Goal: Task Accomplishment & Management: Manage account settings

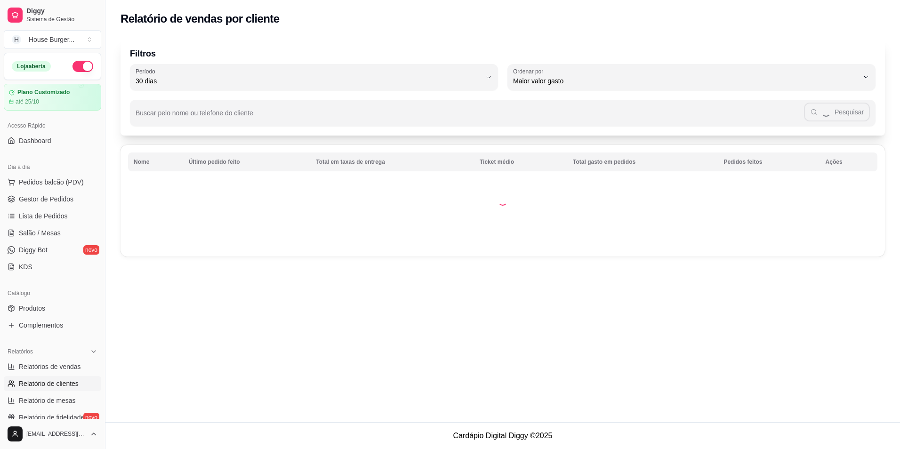
select select "30"
select select "HIGHEST_TOTAL_SPENT_WITH_ORDERS"
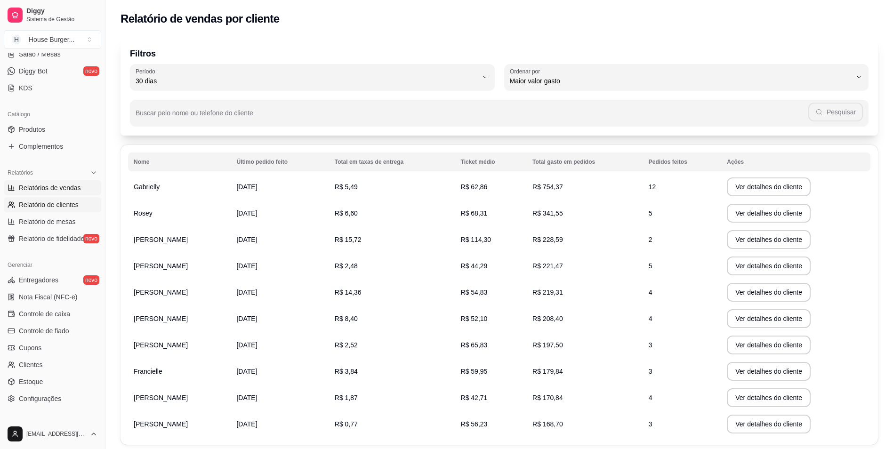
scroll to position [87, 0]
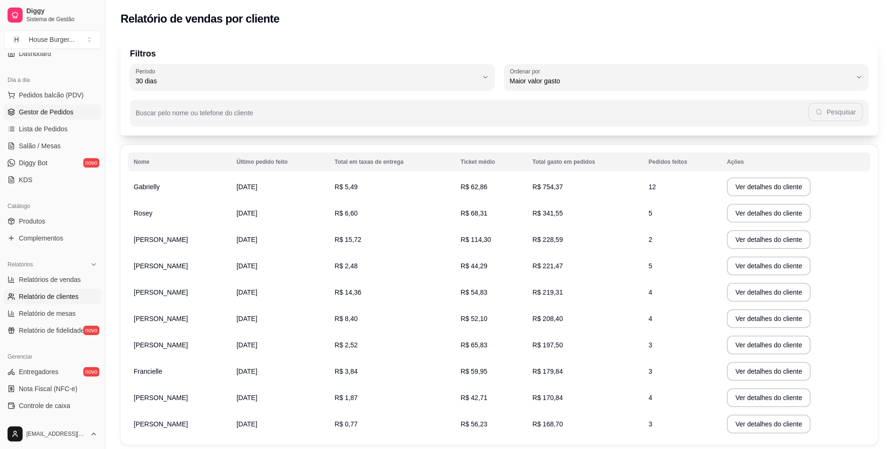
click at [41, 112] on span "Gestor de Pedidos" at bounding box center [46, 111] width 55 height 9
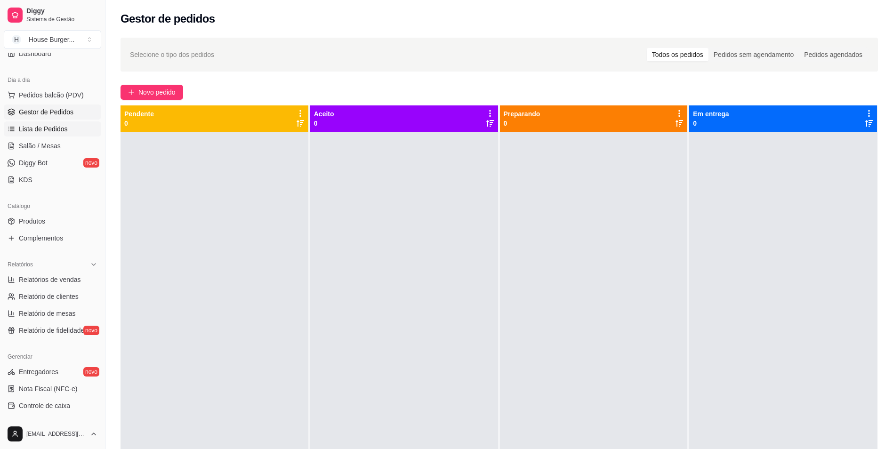
click at [72, 130] on link "Lista de Pedidos" at bounding box center [52, 128] width 97 height 15
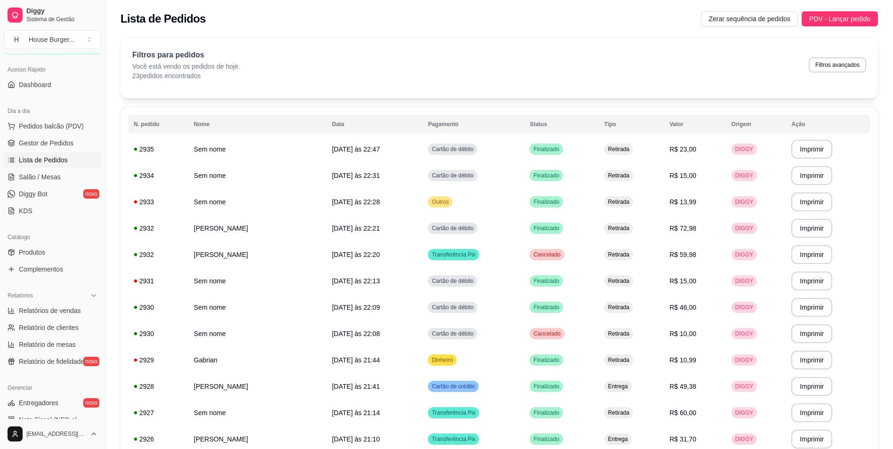
scroll to position [40, 0]
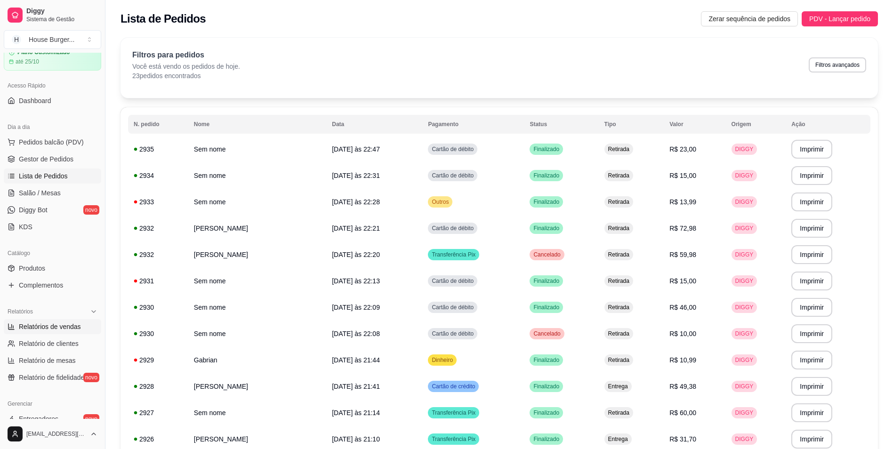
click at [53, 324] on span "Relatórios de vendas" at bounding box center [50, 326] width 62 height 9
select select "ALL"
select select "0"
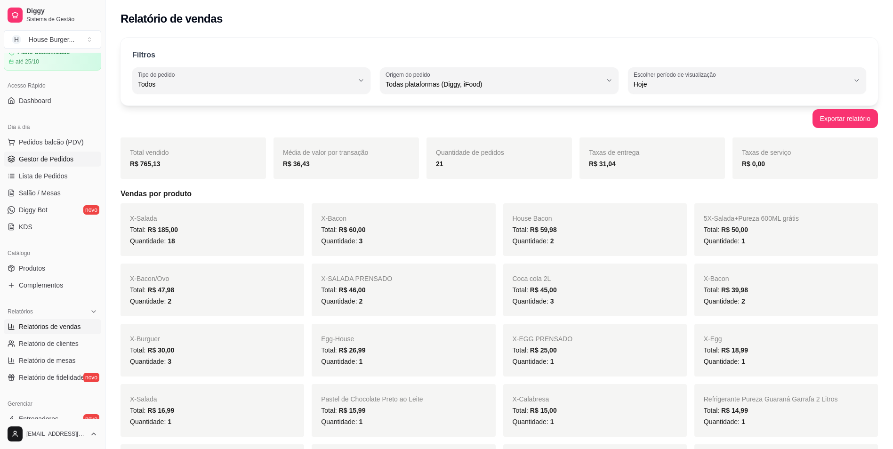
click at [51, 160] on span "Gestor de Pedidos" at bounding box center [46, 158] width 55 height 9
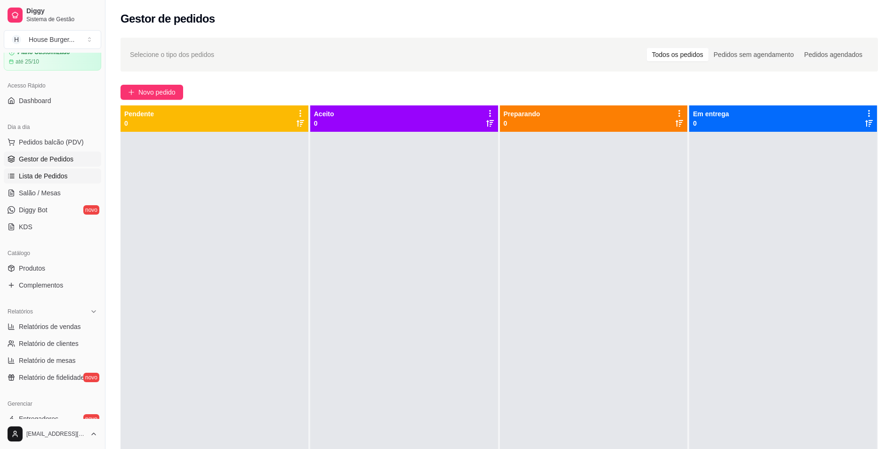
click at [51, 177] on span "Lista de Pedidos" at bounding box center [43, 175] width 49 height 9
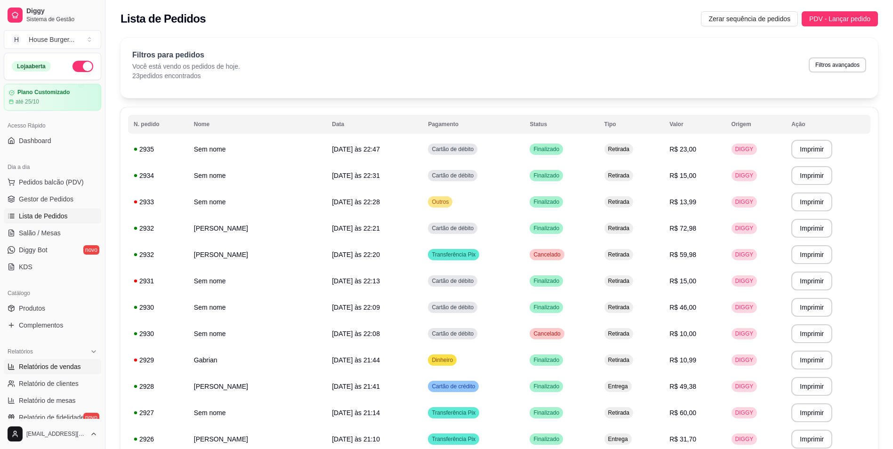
click at [61, 369] on span "Relatórios de vendas" at bounding box center [50, 366] width 62 height 9
select select "ALL"
select select "0"
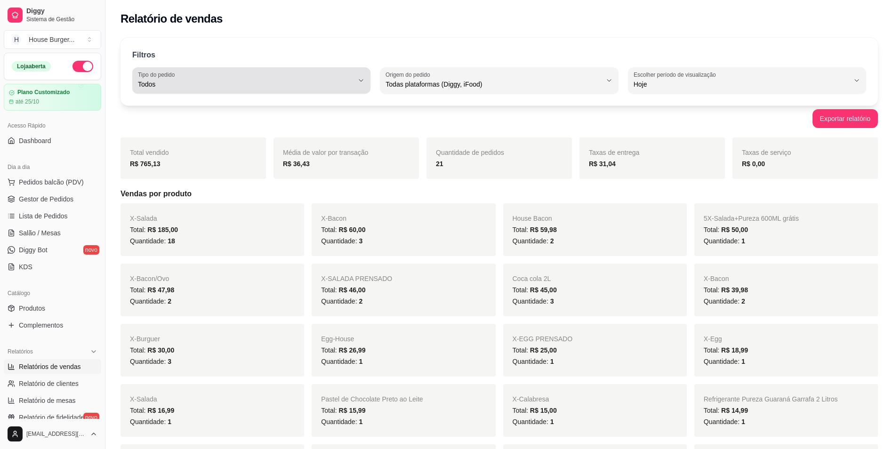
click at [295, 83] on span "Todos" at bounding box center [246, 84] width 216 height 9
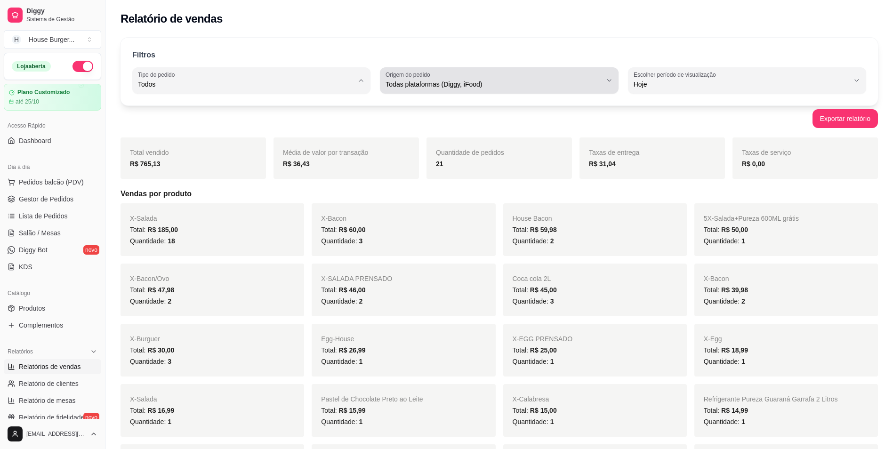
click at [437, 89] on span "Todas plataformas (Diggy, iFood)" at bounding box center [494, 84] width 216 height 9
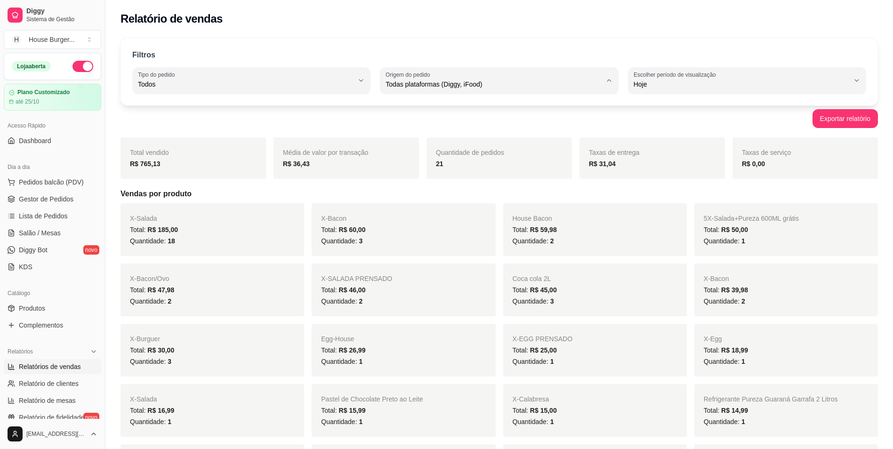
click at [414, 124] on span "Diggy" at bounding box center [494, 122] width 205 height 9
type input "DIGGY"
select select "DIGGY"
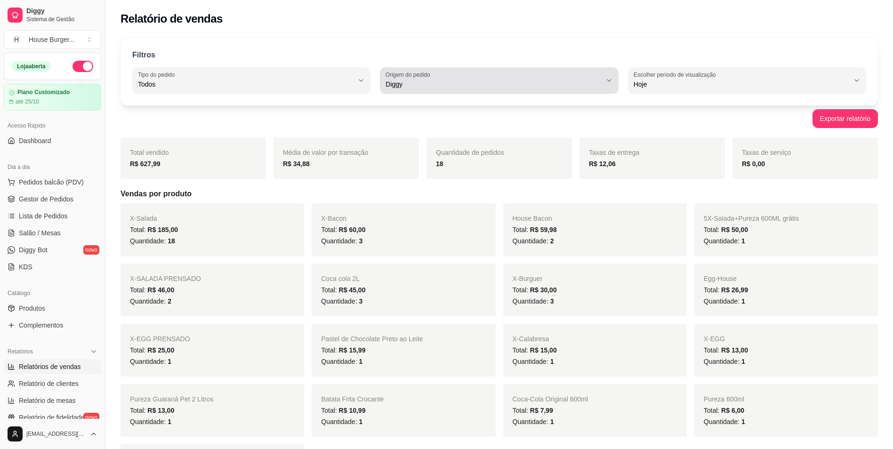
click at [402, 86] on span "Diggy" at bounding box center [494, 84] width 216 height 9
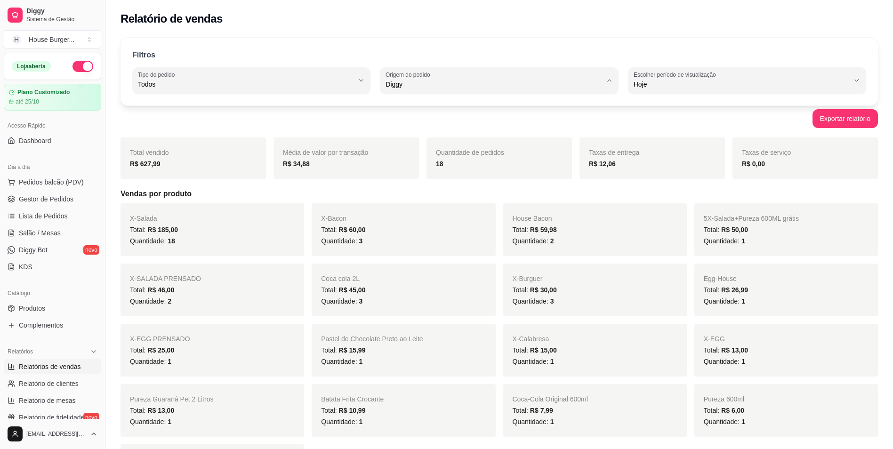
click at [407, 141] on span "iFood" at bounding box center [494, 137] width 205 height 9
type input "IFOOD"
select select "IFOOD"
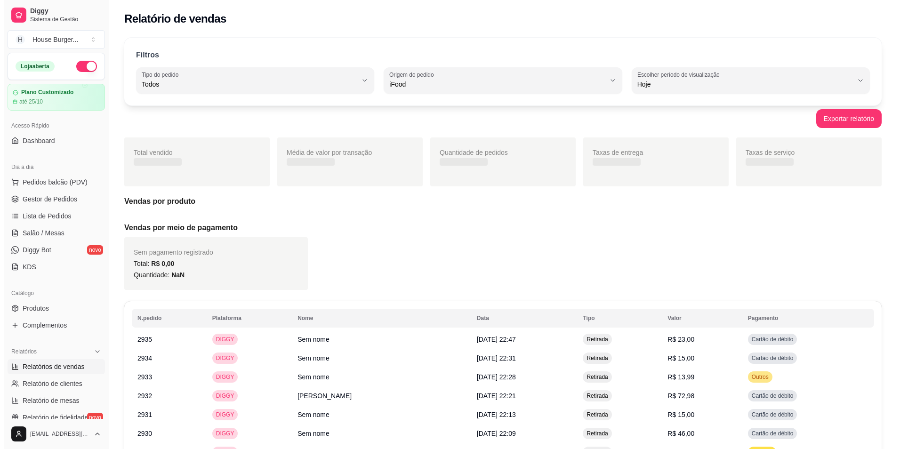
scroll to position [9, 0]
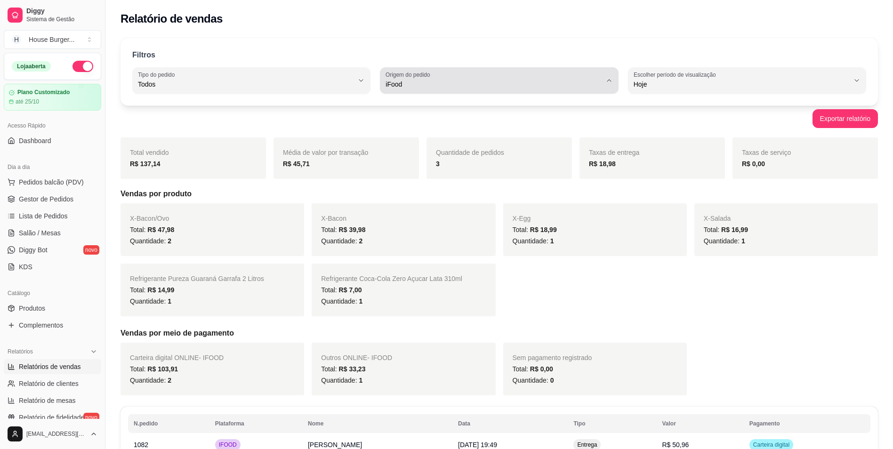
click at [383, 73] on button "Origem do pedido iFood" at bounding box center [499, 80] width 238 height 26
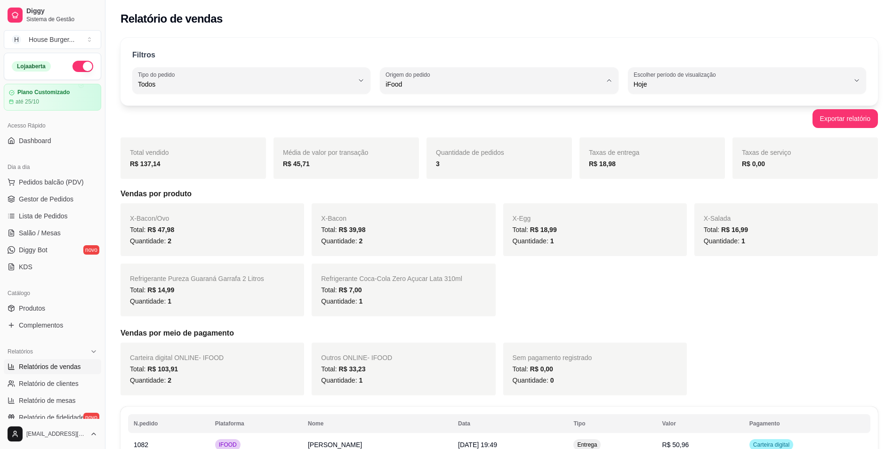
click at [400, 121] on span "Diggy" at bounding box center [494, 122] width 205 height 9
type input "DIGGY"
select select "DIGGY"
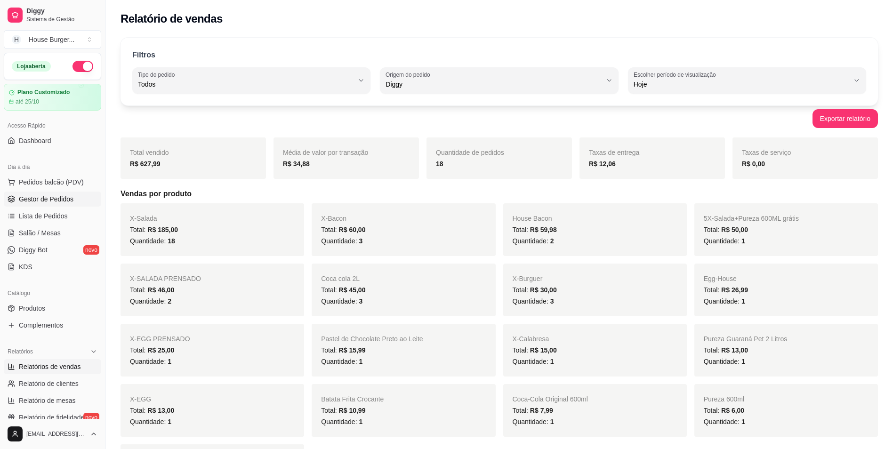
click at [67, 198] on span "Gestor de Pedidos" at bounding box center [46, 198] width 55 height 9
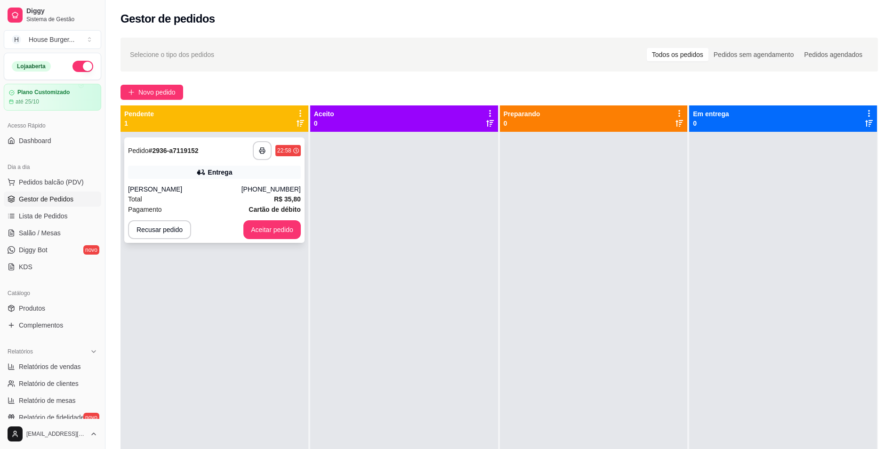
click at [252, 188] on div "[PHONE_NUMBER]" at bounding box center [271, 189] width 59 height 9
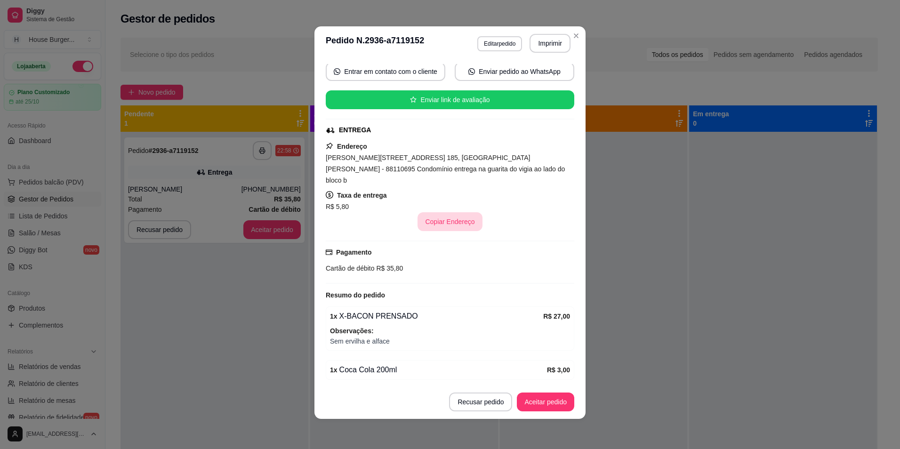
scroll to position [160, 0]
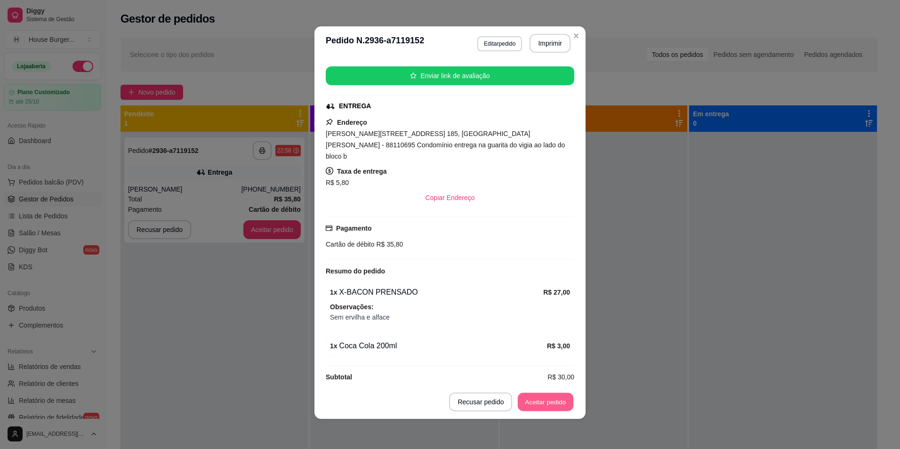
click at [541, 402] on button "Aceitar pedido" at bounding box center [546, 402] width 56 height 18
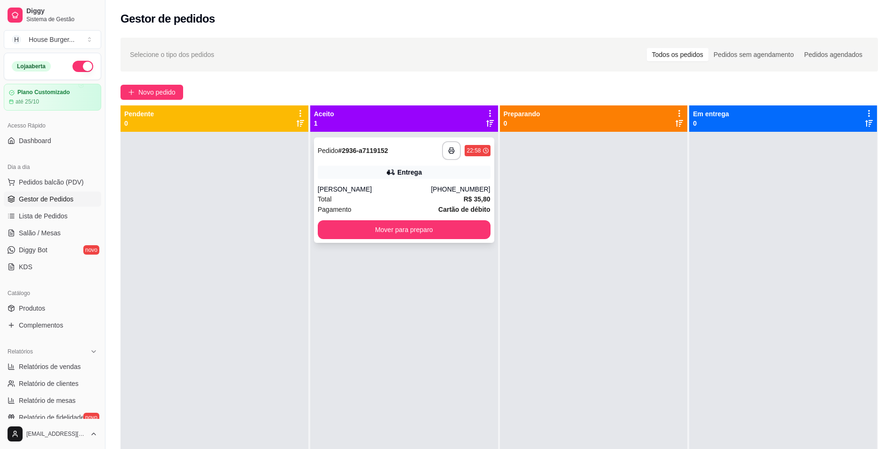
click at [398, 201] on div "Total R$ 35,80" at bounding box center [404, 199] width 173 height 10
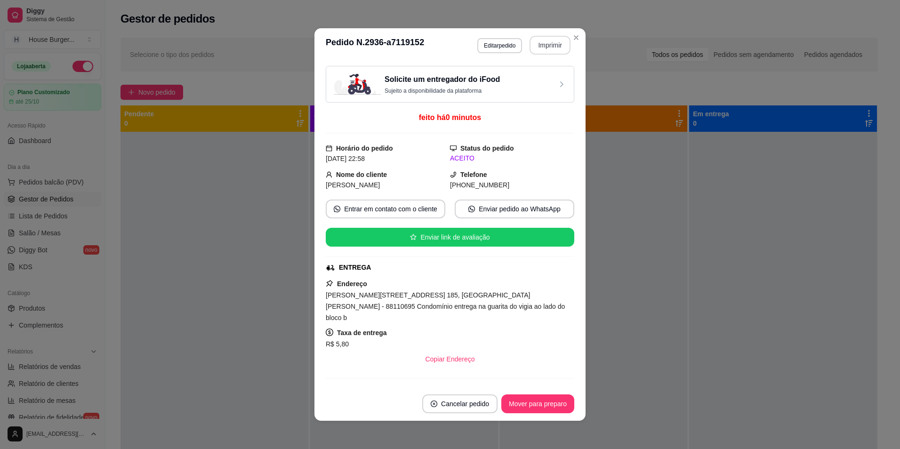
click at [536, 40] on button "Imprimir" at bounding box center [550, 45] width 41 height 19
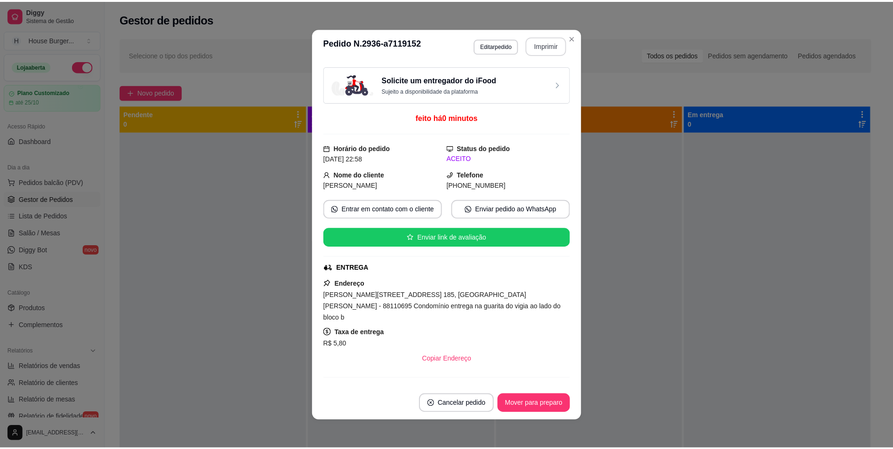
scroll to position [0, 0]
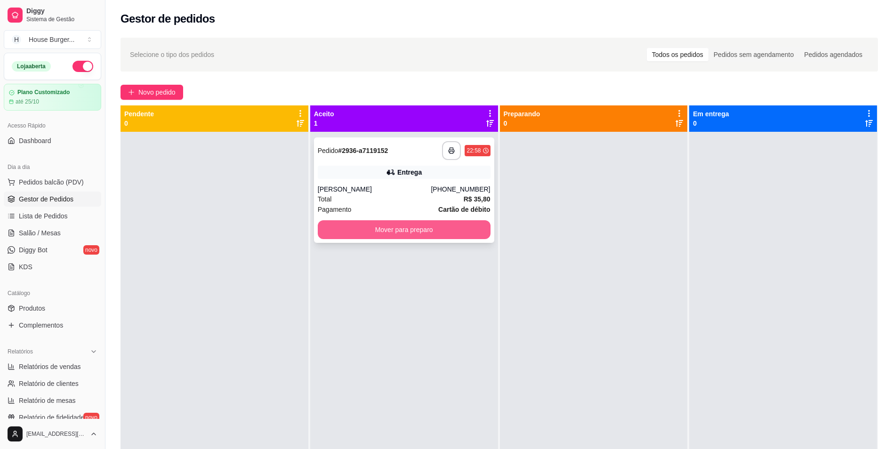
click at [389, 232] on button "Mover para preparo" at bounding box center [404, 229] width 173 height 19
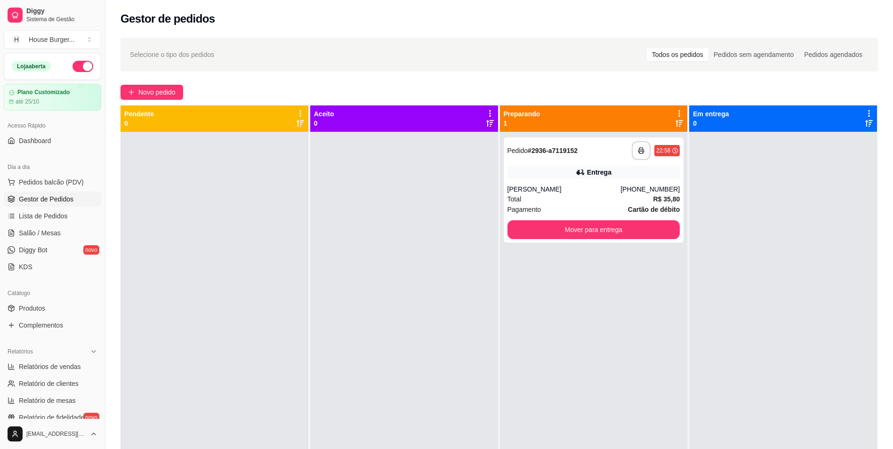
drag, startPoint x: 57, startPoint y: 305, endPoint x: 72, endPoint y: 298, distance: 16.2
click at [57, 305] on link "Produtos" at bounding box center [52, 308] width 97 height 15
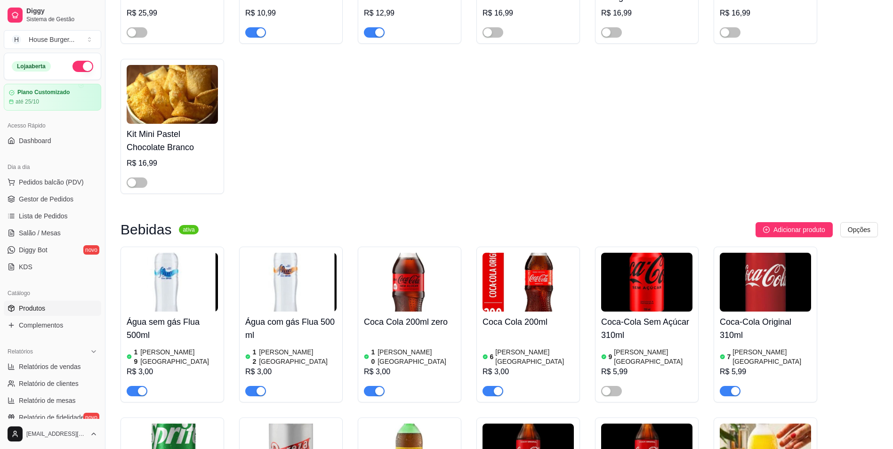
scroll to position [1978, 0]
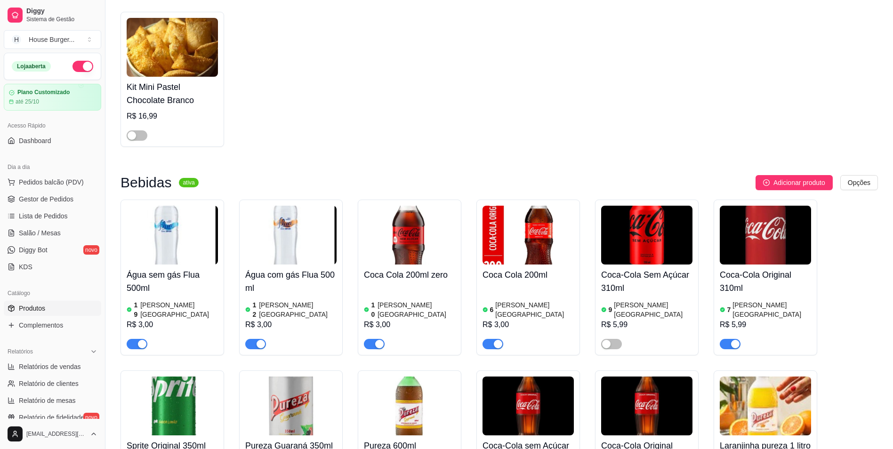
click at [495, 340] on div "button" at bounding box center [498, 344] width 8 height 8
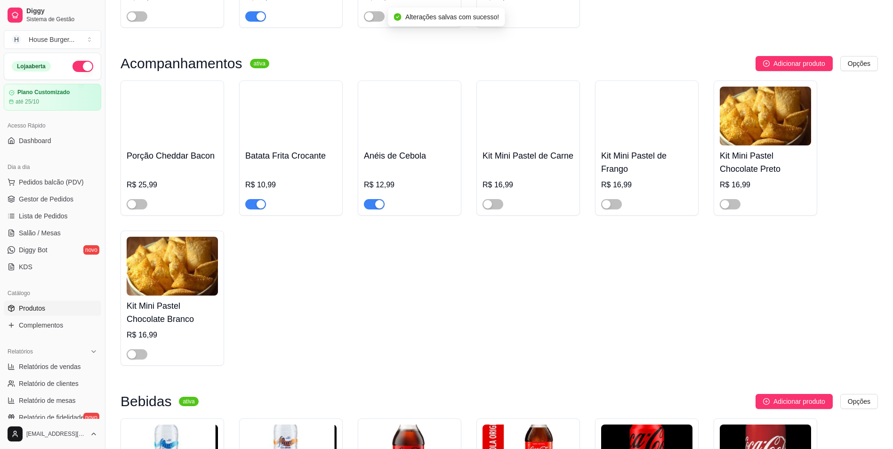
scroll to position [1742, 0]
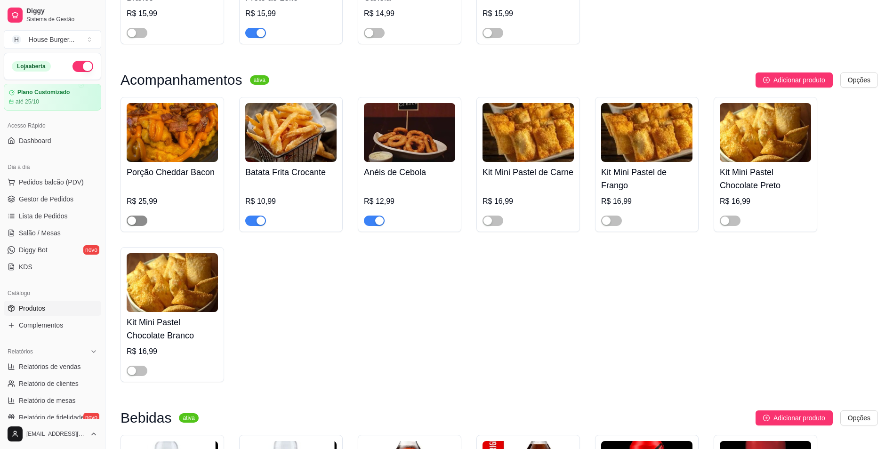
click at [146, 217] on span "button" at bounding box center [137, 221] width 21 height 10
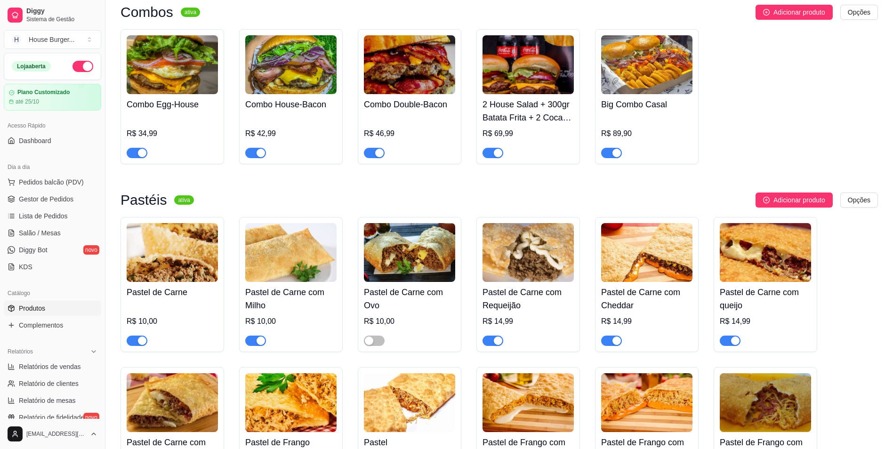
scroll to position [848, 0]
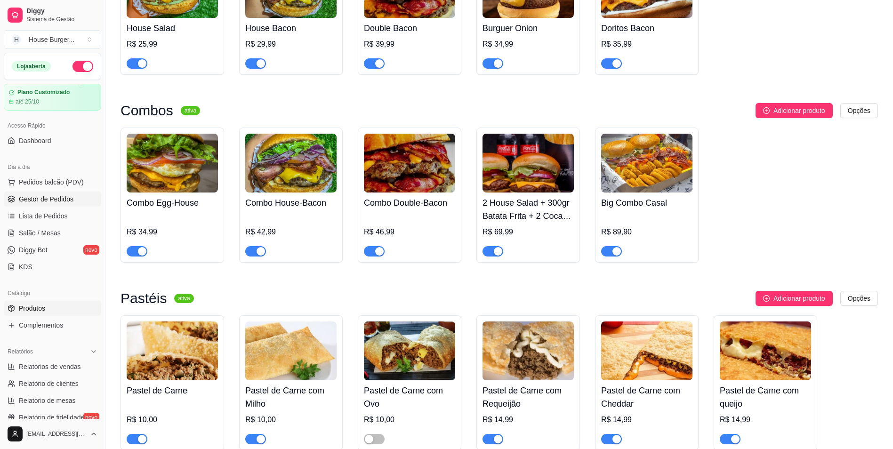
click at [40, 197] on span "Gestor de Pedidos" at bounding box center [46, 198] width 55 height 9
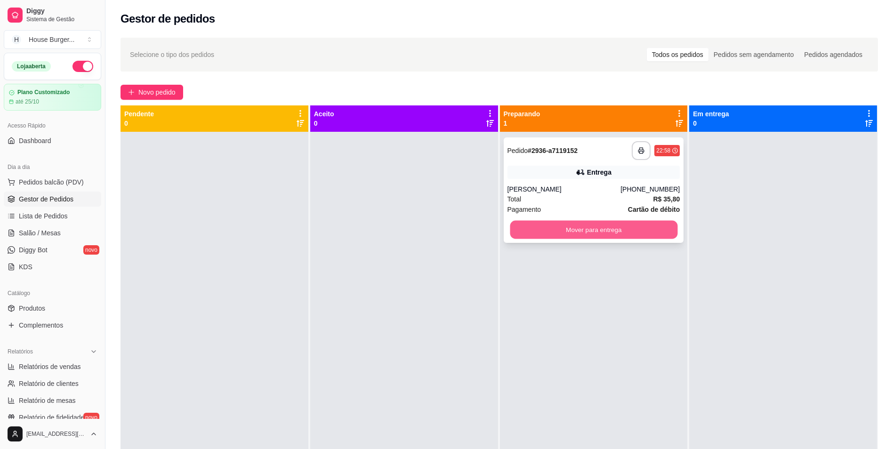
click at [648, 235] on button "Mover para entrega" at bounding box center [594, 230] width 168 height 18
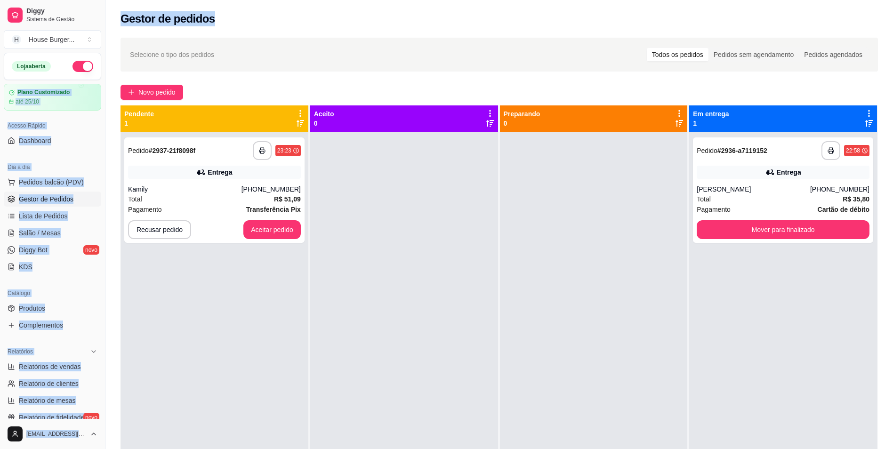
drag, startPoint x: 47, startPoint y: 74, endPoint x: 520, endPoint y: -35, distance: 485.6
click at [520, 0] on html "**********" at bounding box center [446, 224] width 893 height 449
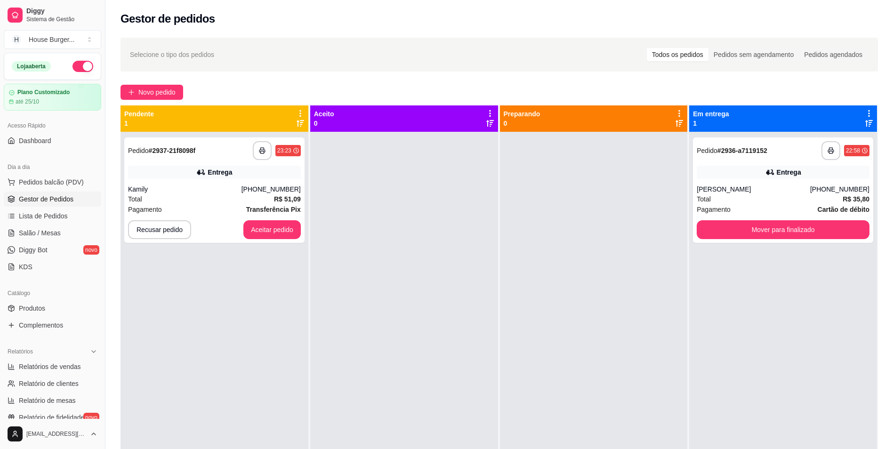
click at [348, 321] on div at bounding box center [404, 356] width 188 height 449
click at [278, 230] on button "Aceitar pedido" at bounding box center [271, 229] width 57 height 19
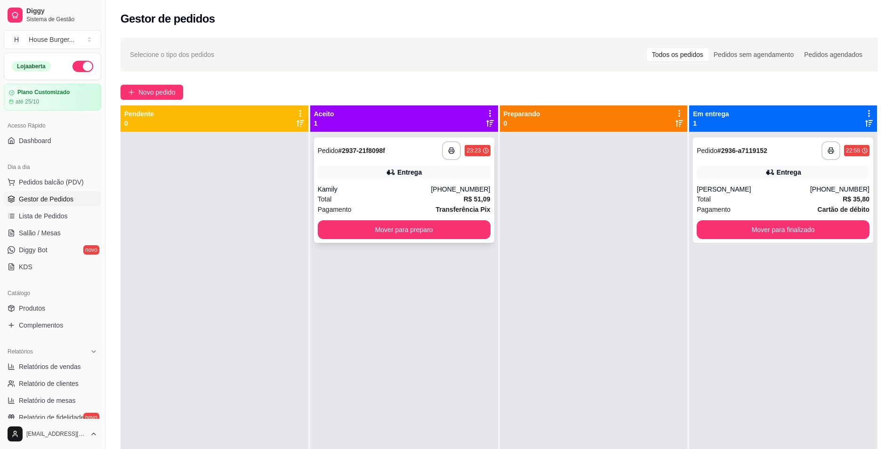
click at [395, 202] on div "Total R$ 51,09" at bounding box center [404, 199] width 173 height 10
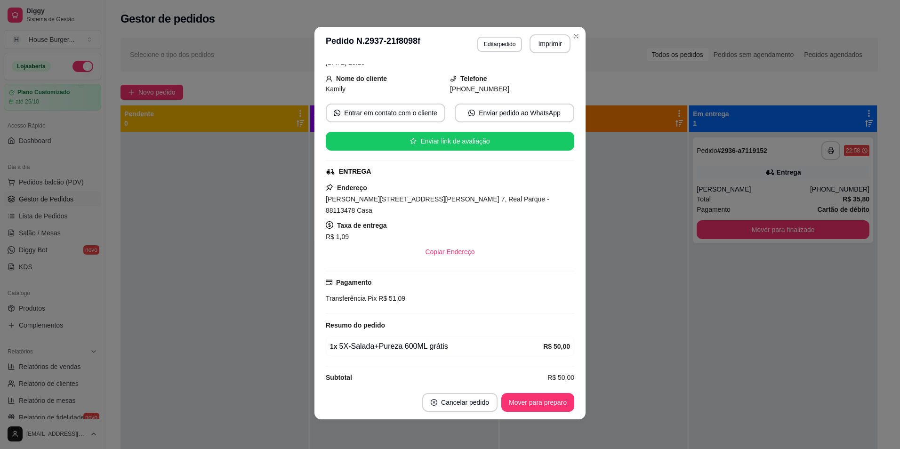
scroll to position [2, 0]
click at [549, 44] on button "Imprimir" at bounding box center [550, 43] width 41 height 19
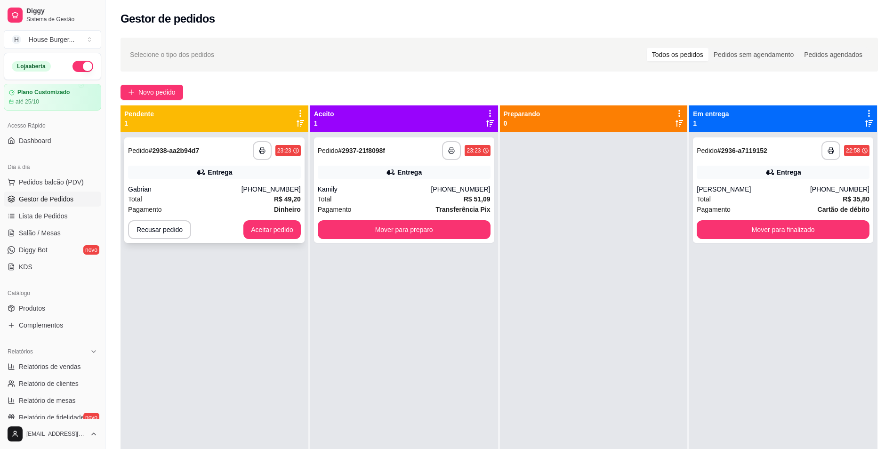
click at [243, 194] on div "Total R$ 49,20" at bounding box center [214, 199] width 173 height 10
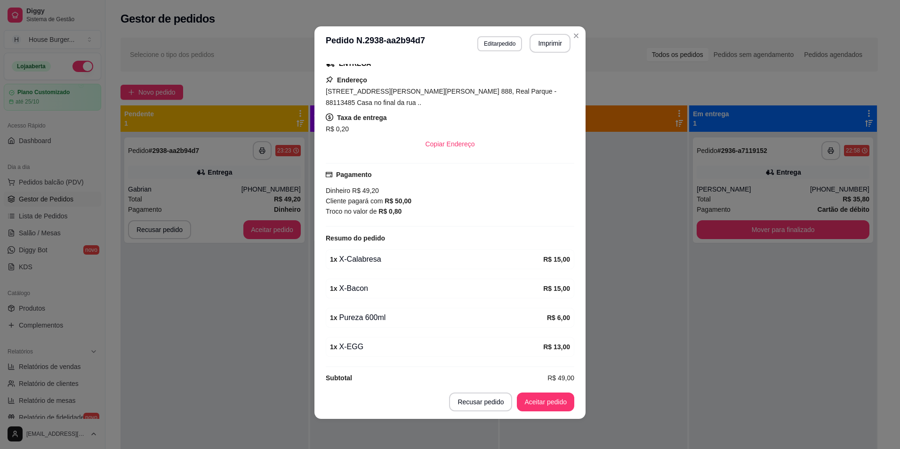
scroll to position [214, 0]
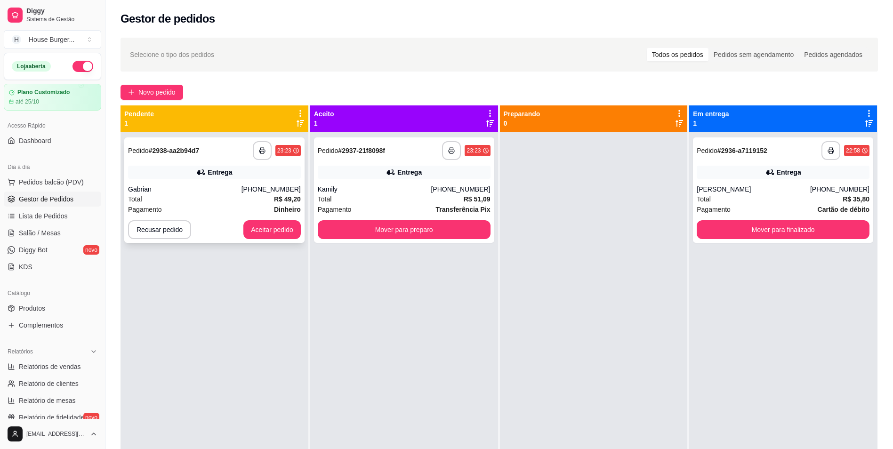
drag, startPoint x: 231, startPoint y: 162, endPoint x: 233, endPoint y: 168, distance: 6.1
click at [233, 168] on div "**********" at bounding box center [214, 189] width 180 height 105
click at [49, 313] on link "Produtos" at bounding box center [52, 308] width 97 height 15
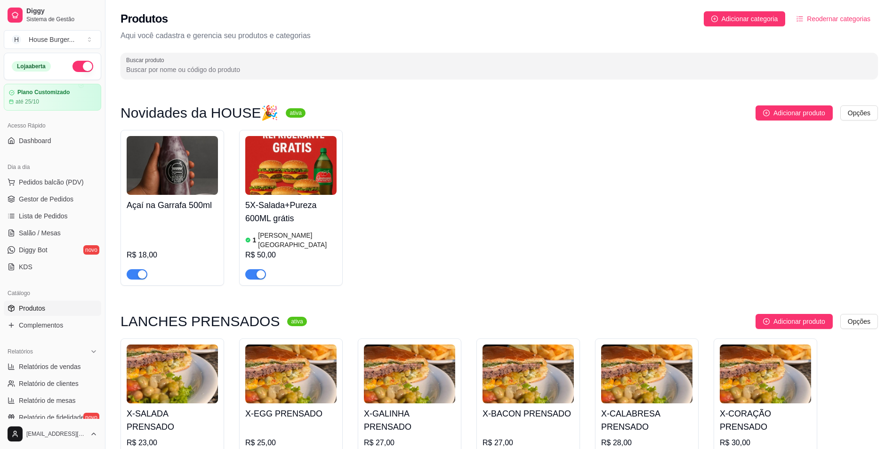
click at [262, 270] on div "button" at bounding box center [261, 274] width 8 height 8
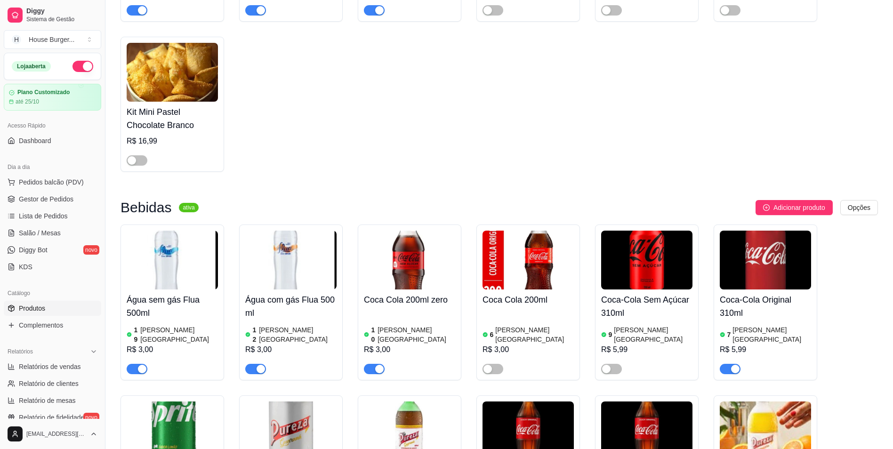
scroll to position [2072, 0]
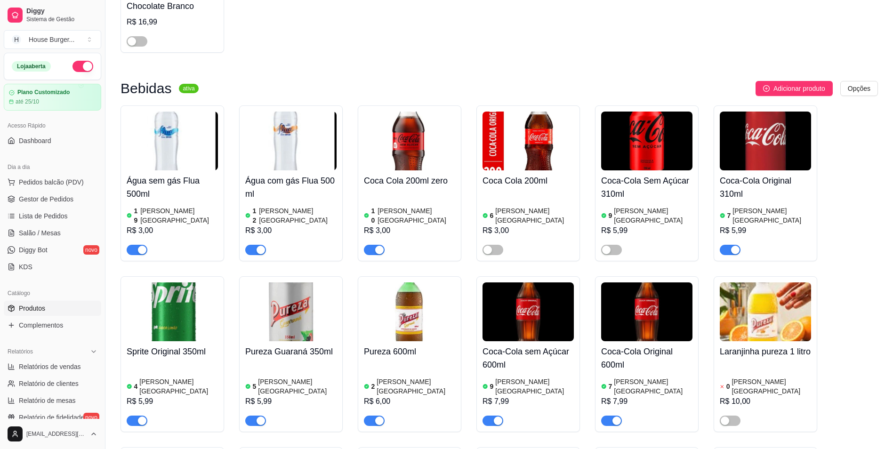
click at [376, 417] on div "button" at bounding box center [379, 421] width 8 height 8
click at [36, 201] on span "Gestor de Pedidos" at bounding box center [46, 198] width 55 height 9
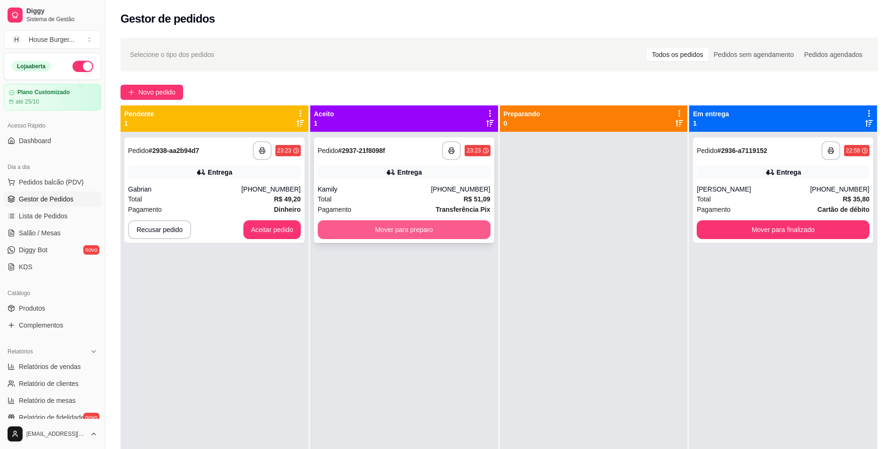
click at [391, 234] on button "Mover para preparo" at bounding box center [404, 229] width 173 height 19
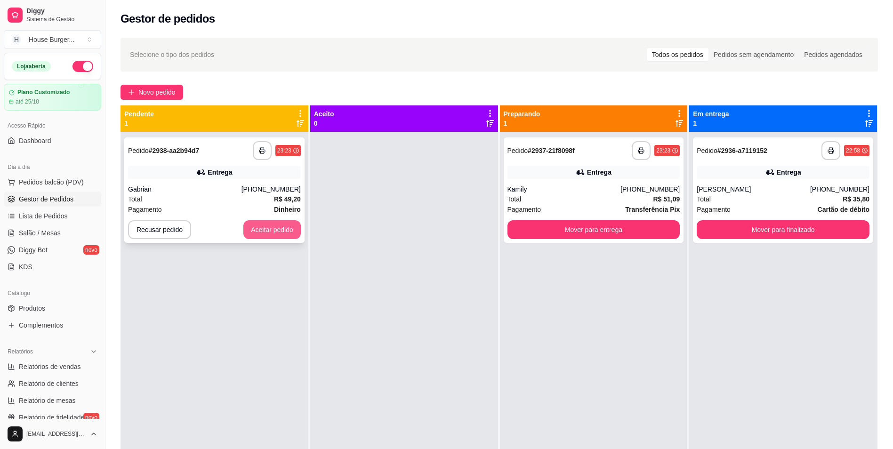
click at [264, 231] on button "Aceitar pedido" at bounding box center [271, 229] width 57 height 19
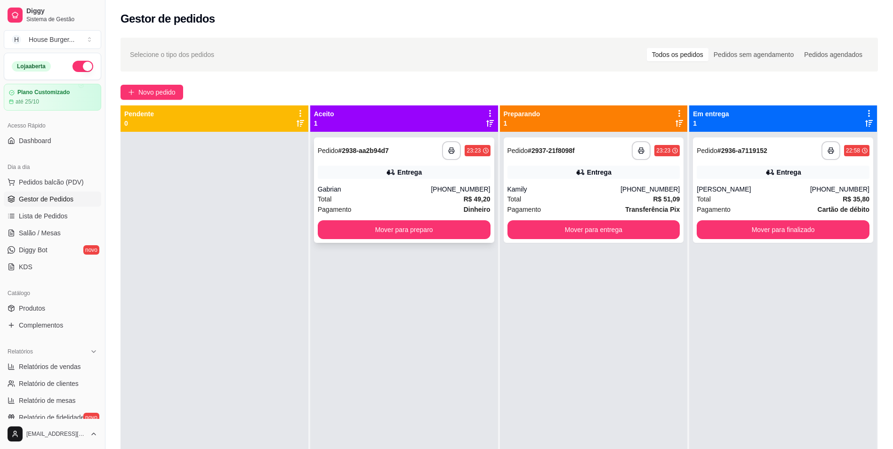
drag, startPoint x: 400, startPoint y: 196, endPoint x: 406, endPoint y: 188, distance: 10.4
click at [406, 188] on div "Gabrian" at bounding box center [374, 189] width 113 height 9
click at [445, 186] on div "[PHONE_NUMBER]" at bounding box center [460, 189] width 59 height 9
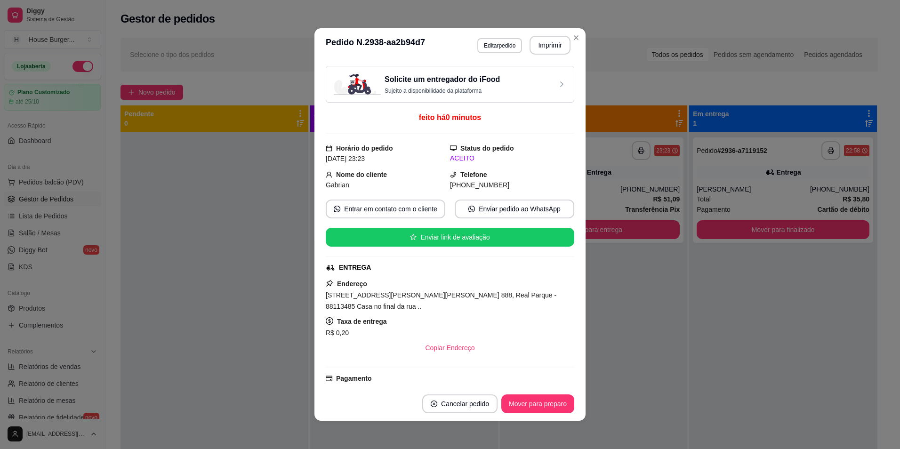
scroll to position [188, 0]
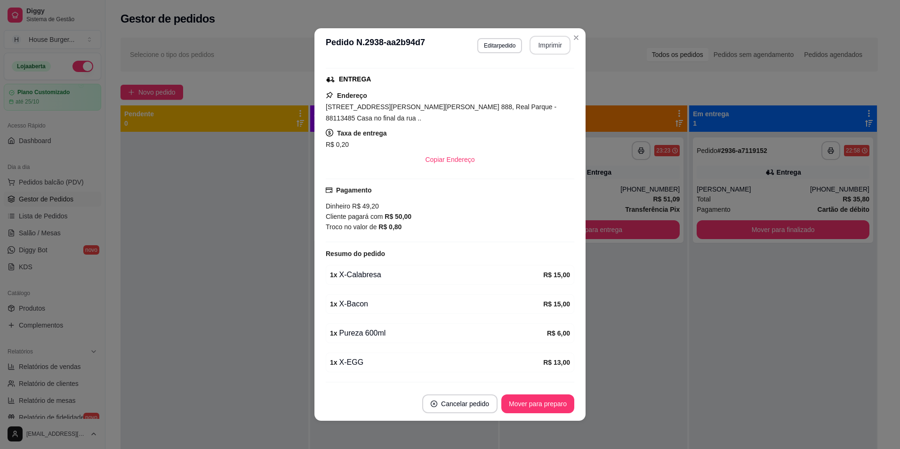
click at [548, 40] on button "Imprimir" at bounding box center [550, 45] width 41 height 19
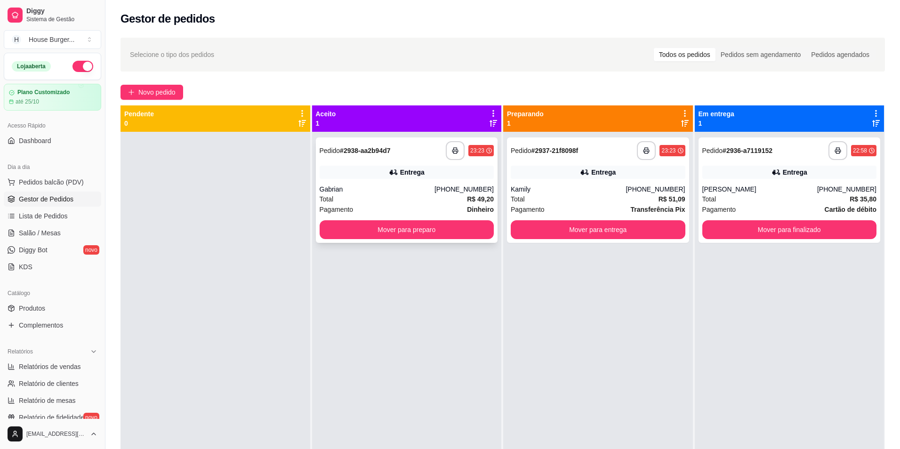
click at [441, 178] on div "Entrega" at bounding box center [407, 172] width 175 height 13
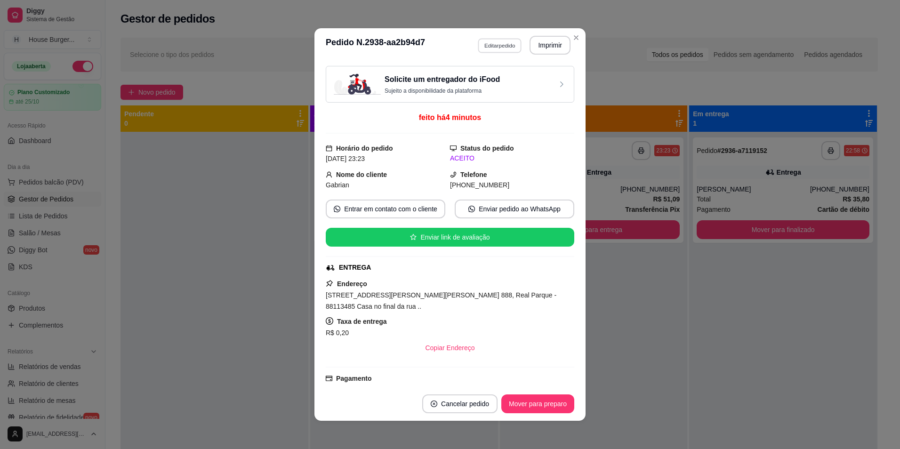
click at [498, 43] on button "Editar pedido" at bounding box center [500, 45] width 44 height 15
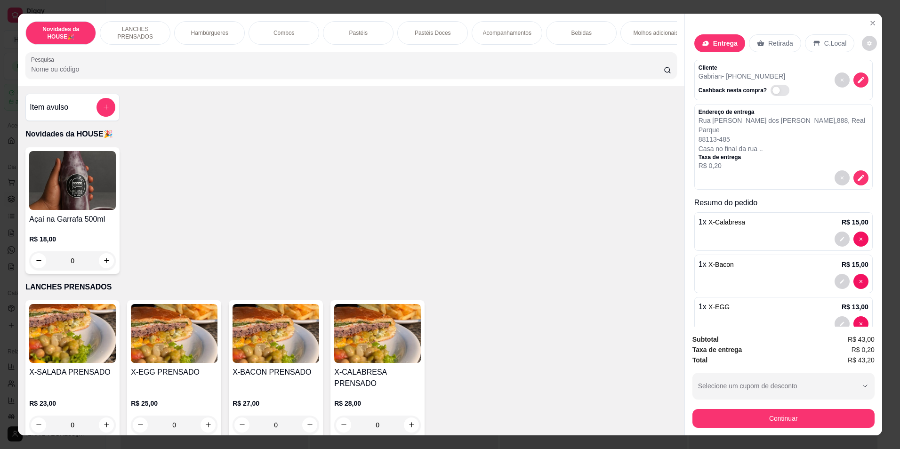
click at [571, 38] on div "Bebidas" at bounding box center [581, 33] width 71 height 24
type input "1"
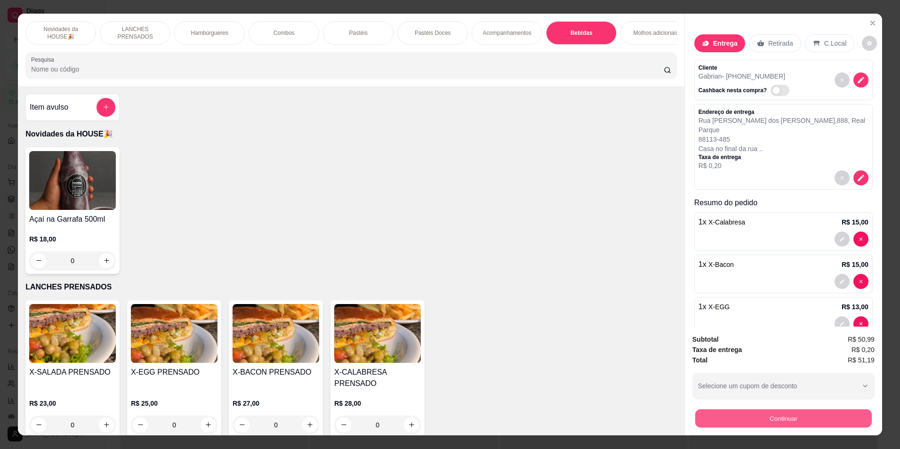
click at [790, 410] on button "Continuar" at bounding box center [783, 419] width 177 height 18
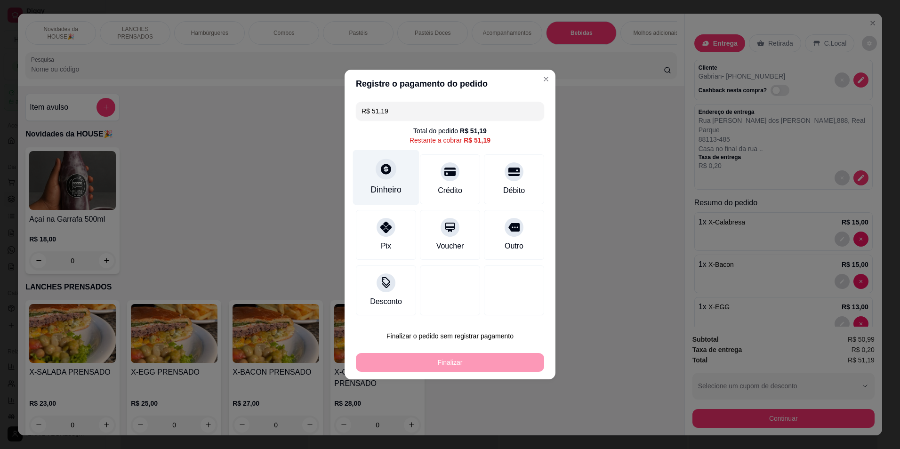
click at [392, 182] on div "Dinheiro" at bounding box center [386, 177] width 66 height 55
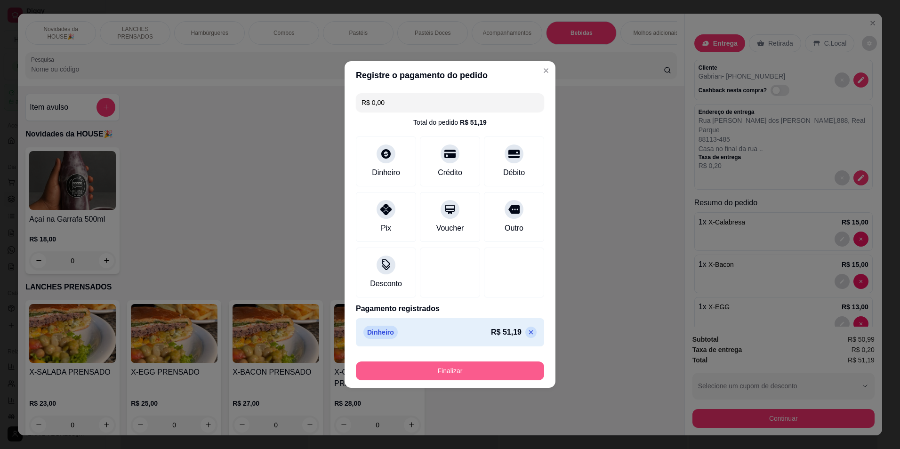
click at [443, 372] on button "Finalizar" at bounding box center [450, 371] width 188 height 19
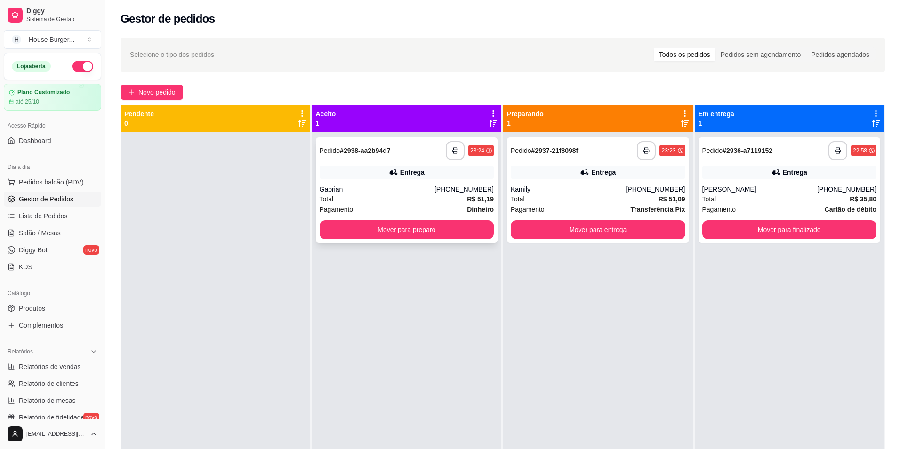
click at [405, 189] on div "Gabrian" at bounding box center [377, 189] width 115 height 9
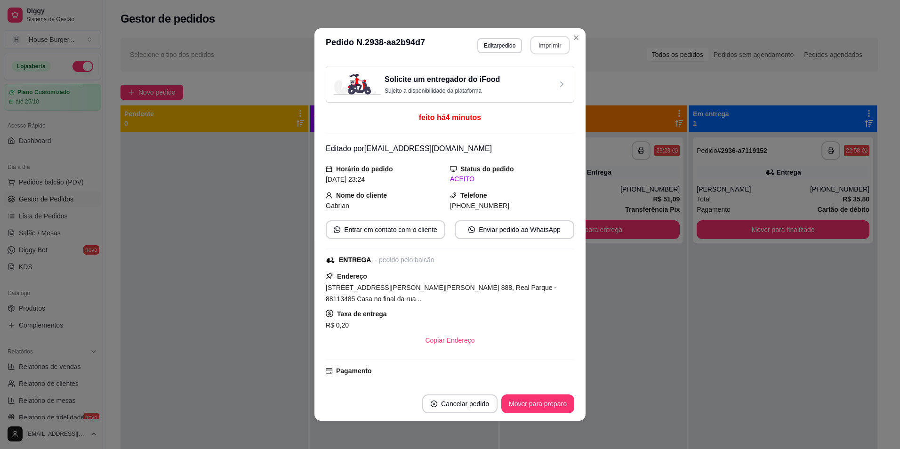
click at [537, 43] on button "Imprimir" at bounding box center [551, 45] width 40 height 18
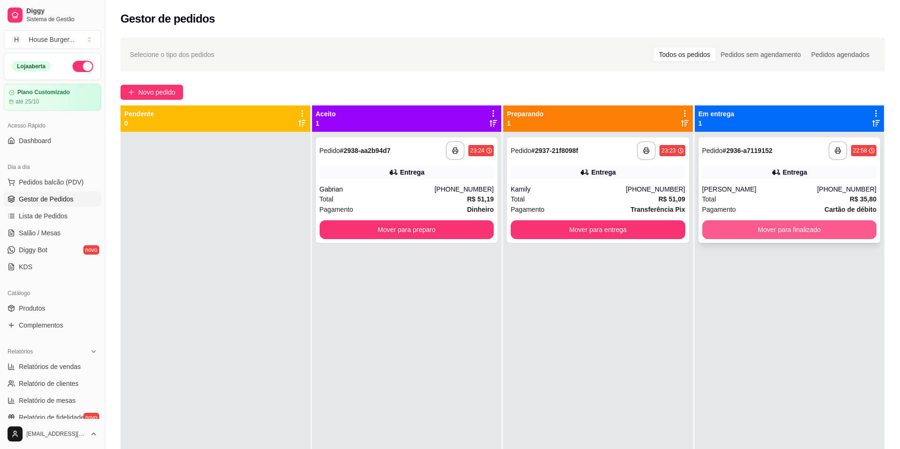
click at [746, 227] on button "Mover para finalizado" at bounding box center [790, 229] width 175 height 19
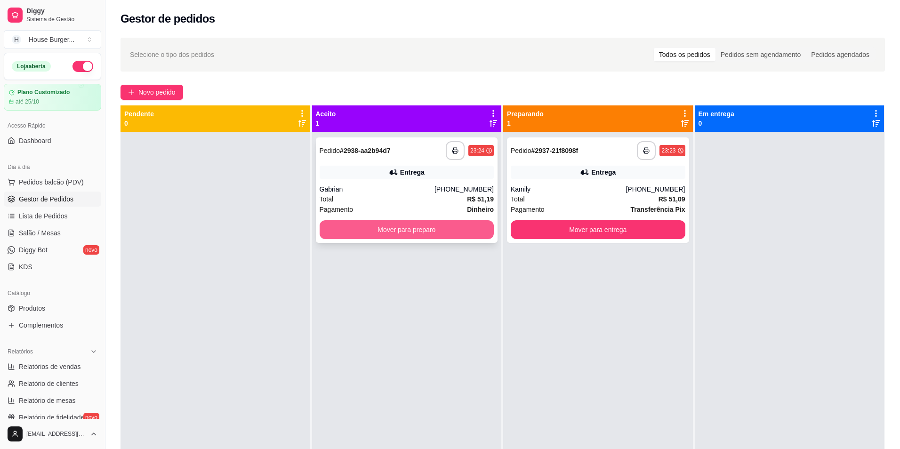
click at [456, 227] on button "Mover para preparo" at bounding box center [407, 229] width 175 height 19
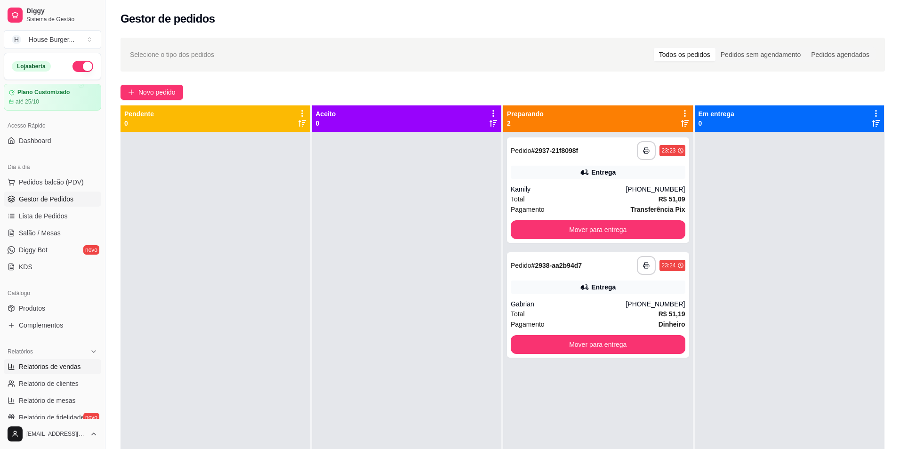
click at [62, 372] on link "Relatórios de vendas" at bounding box center [52, 366] width 97 height 15
select select "ALL"
select select "0"
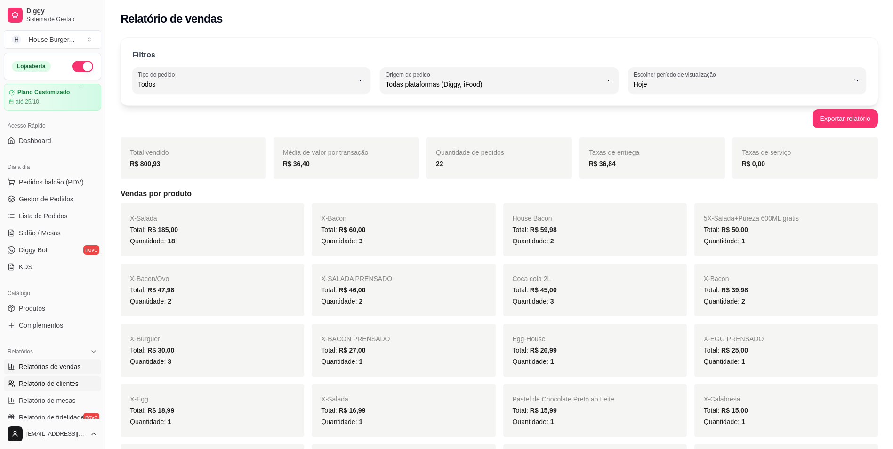
click at [57, 379] on link "Relatório de clientes" at bounding box center [52, 383] width 97 height 15
select select "30"
select select "HIGHEST_TOTAL_SPENT_WITH_ORDERS"
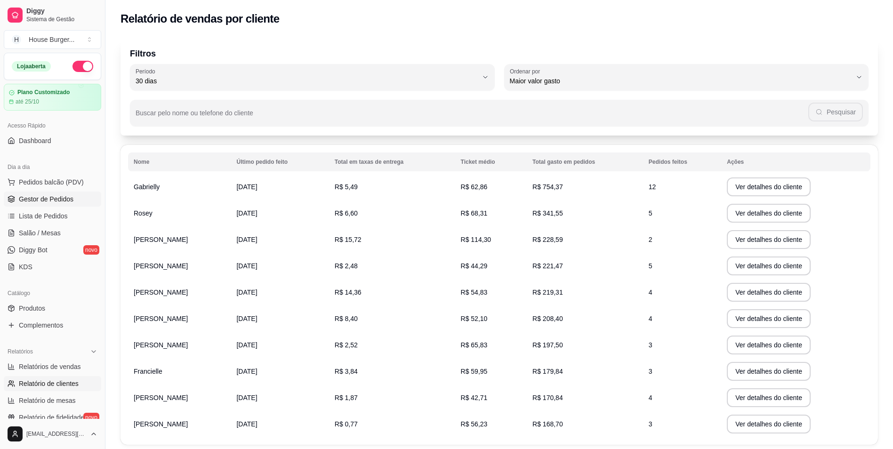
click at [54, 196] on span "Gestor de Pedidos" at bounding box center [46, 198] width 55 height 9
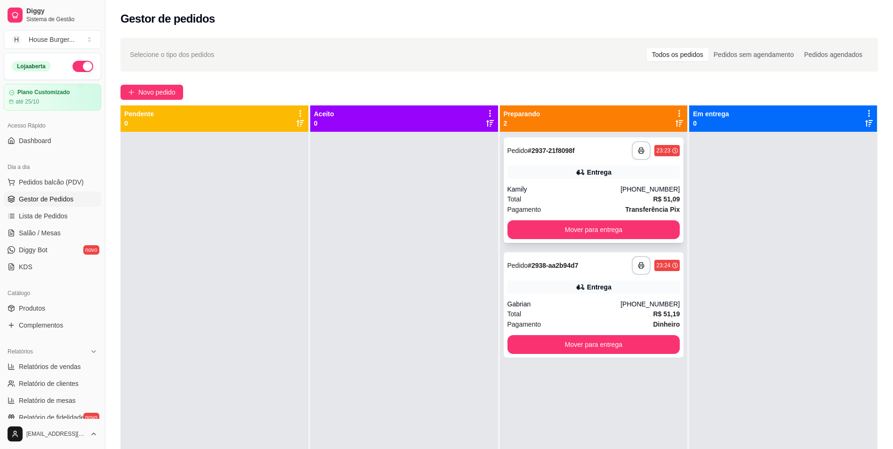
click at [534, 203] on div "Total R$ 51,09" at bounding box center [594, 199] width 173 height 10
click at [591, 275] on div "**********" at bounding box center [594, 304] width 180 height 105
click at [57, 380] on span "Relatório de clientes" at bounding box center [49, 383] width 60 height 9
select select "30"
select select "HIGHEST_TOTAL_SPENT_WITH_ORDERS"
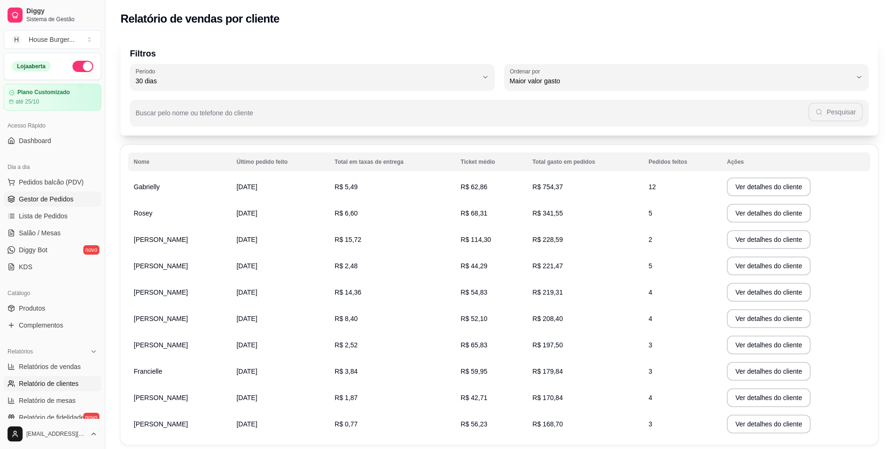
click at [60, 205] on link "Gestor de Pedidos" at bounding box center [52, 199] width 97 height 15
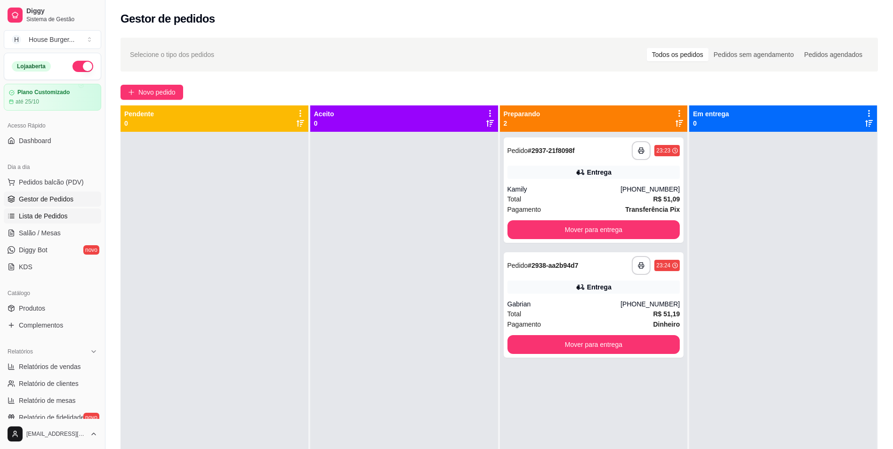
click at [49, 216] on span "Lista de Pedidos" at bounding box center [43, 215] width 49 height 9
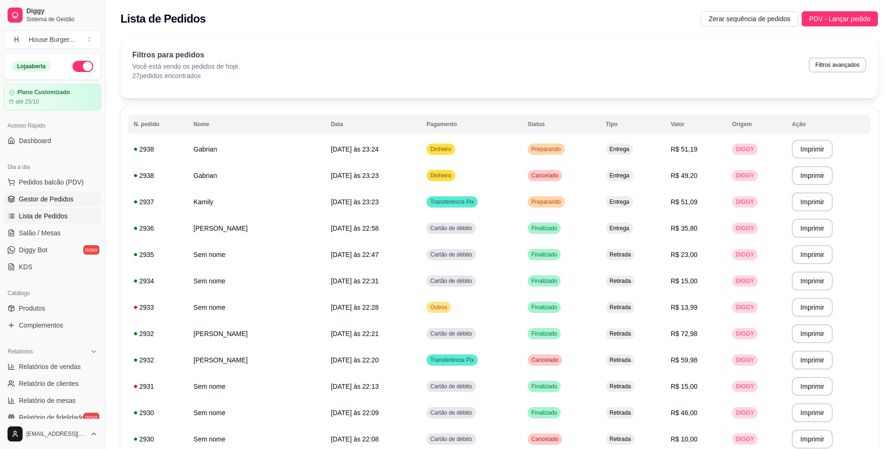
click at [43, 198] on span "Gestor de Pedidos" at bounding box center [46, 198] width 55 height 9
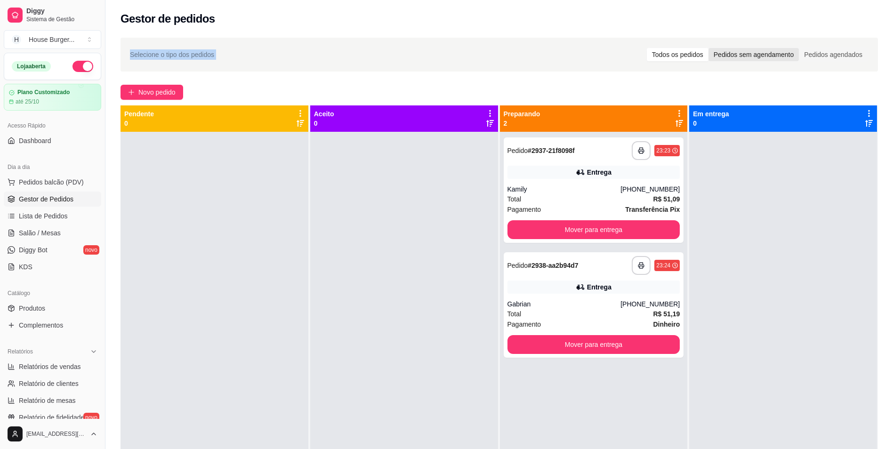
drag, startPoint x: 433, startPoint y: 26, endPoint x: 727, endPoint y: 52, distance: 295.0
click at [727, 52] on div "**********" at bounding box center [499, 283] width 788 height 566
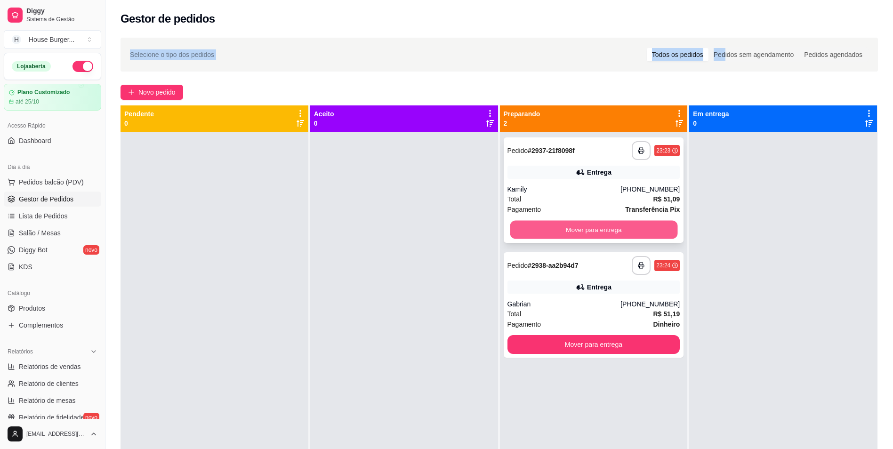
click at [611, 226] on button "Mover para entrega" at bounding box center [594, 230] width 168 height 18
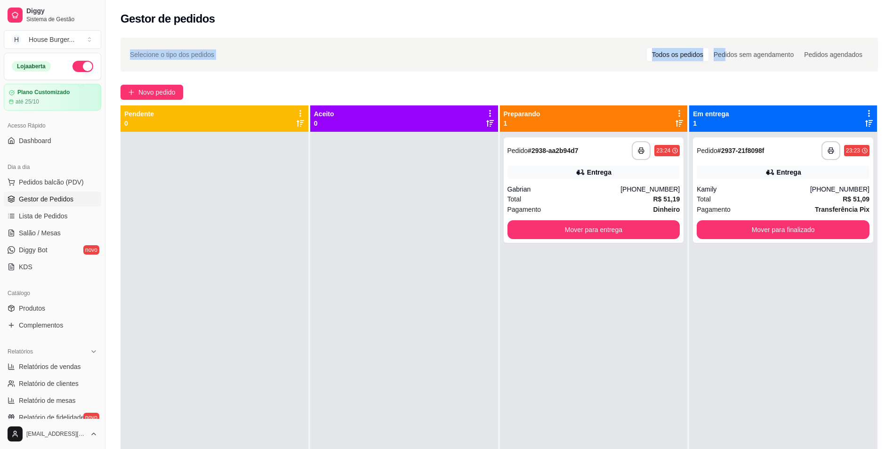
scroll to position [26, 0]
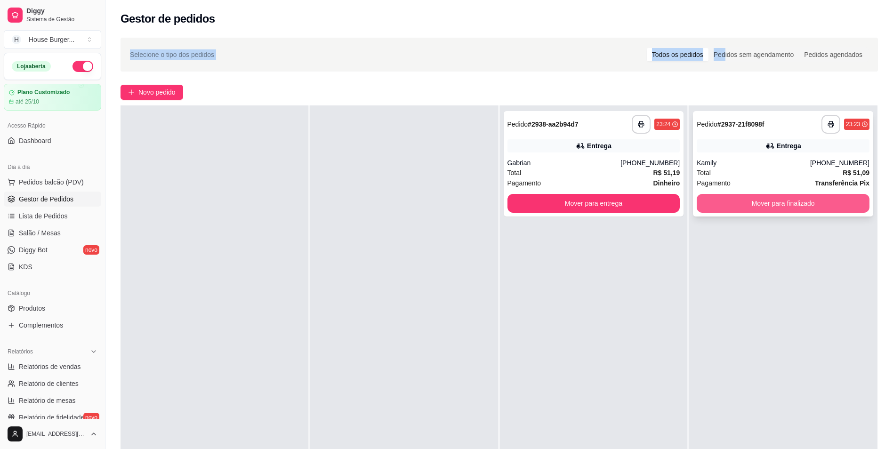
click at [743, 208] on button "Mover para finalizado" at bounding box center [783, 203] width 173 height 19
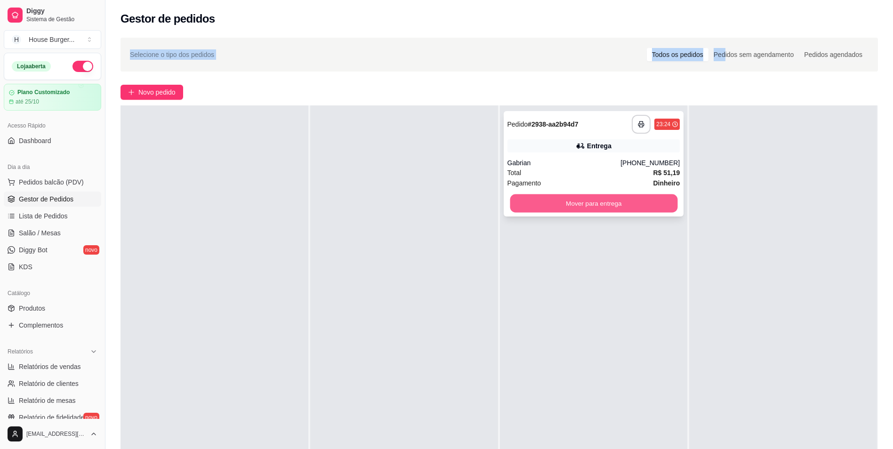
click at [659, 208] on button "Mover para entrega" at bounding box center [594, 203] width 168 height 18
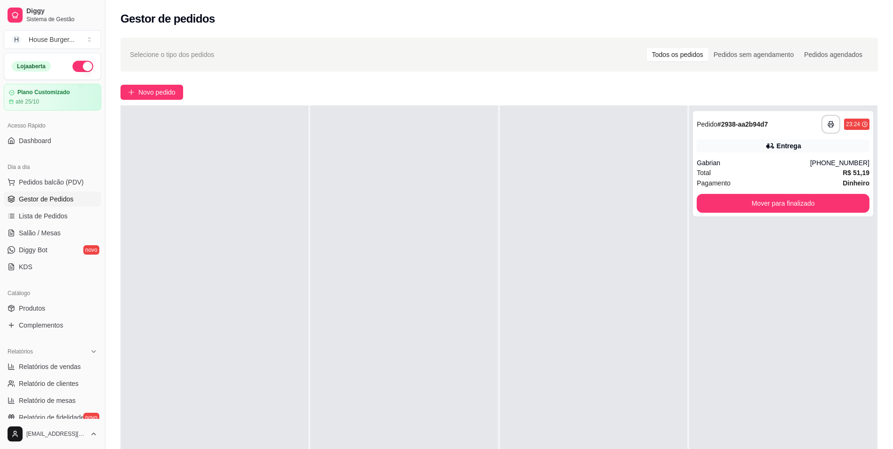
click at [349, 263] on div at bounding box center [404, 329] width 188 height 449
click at [765, 203] on button "Mover para finalizado" at bounding box center [783, 203] width 173 height 19
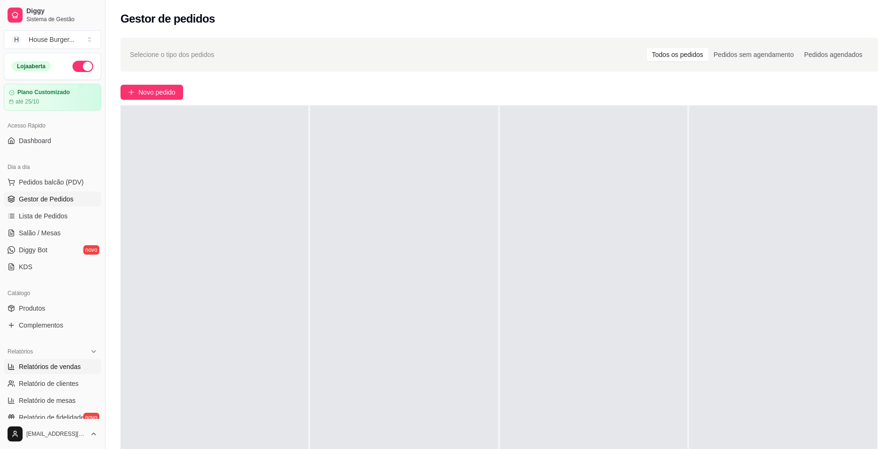
click at [53, 367] on span "Relatórios de vendas" at bounding box center [50, 366] width 62 height 9
select select "ALL"
select select "0"
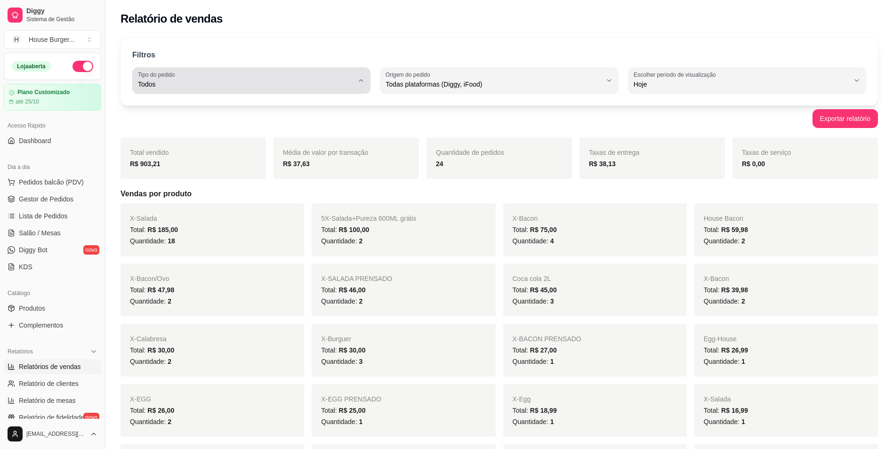
click at [362, 80] on icon "button" at bounding box center [361, 81] width 8 height 8
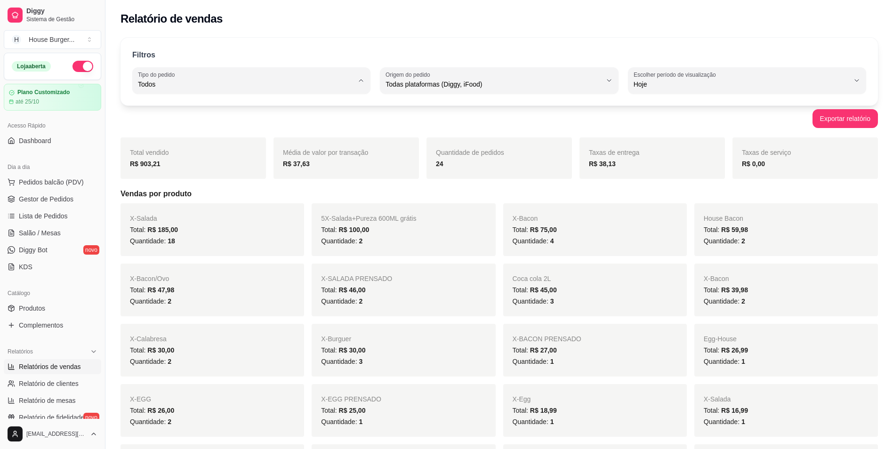
click at [211, 124] on span "Entrega" at bounding box center [246, 122] width 205 height 9
type input "DELIVERY"
select select "DELIVERY"
click at [80, 198] on link "Gestor de Pedidos" at bounding box center [52, 199] width 97 height 15
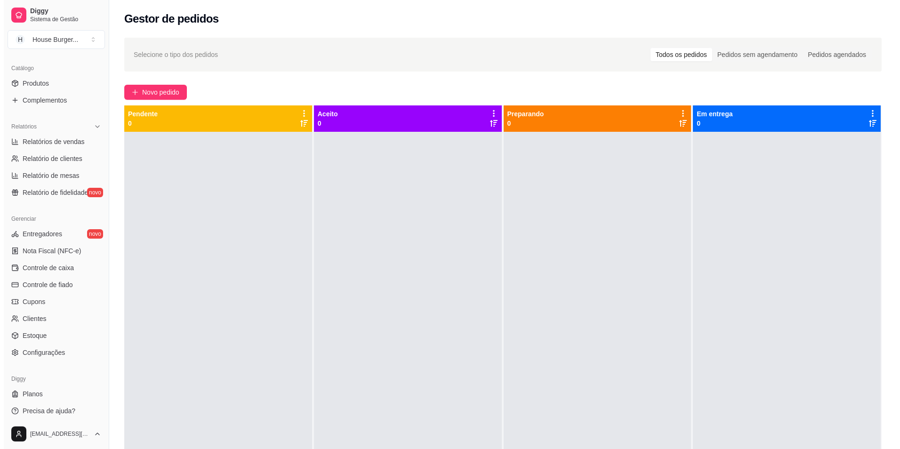
scroll to position [228, 0]
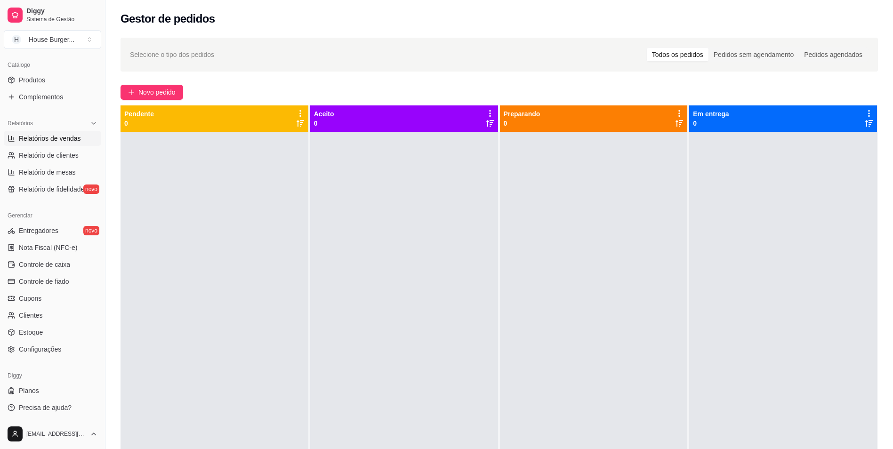
click at [63, 137] on span "Relatórios de vendas" at bounding box center [50, 138] width 62 height 9
select select "ALL"
select select "0"
